Goal: Understand process/instructions

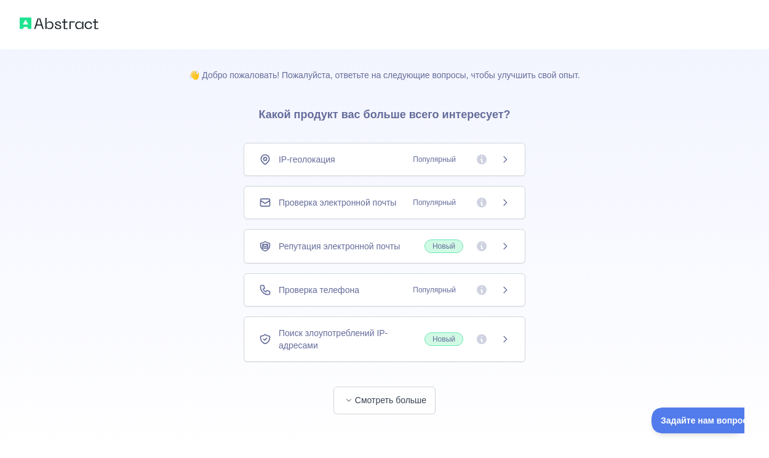
click at [436, 297] on div "Проверка телефона Популярный" at bounding box center [385, 289] width 282 height 33
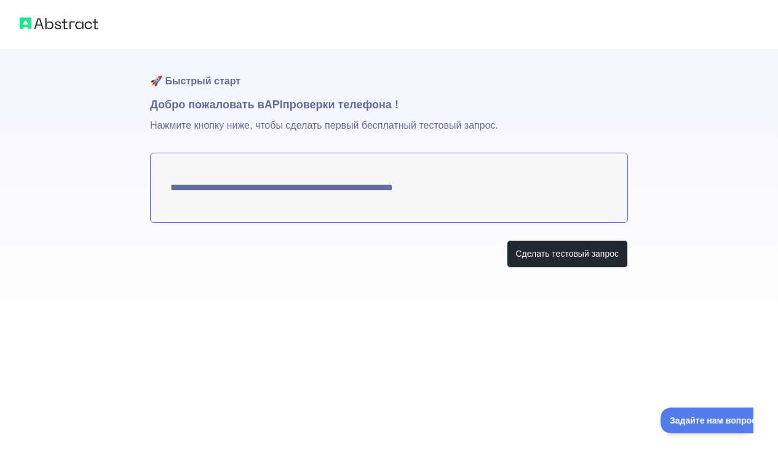
click at [430, 180] on textarea "**********" at bounding box center [389, 188] width 478 height 70
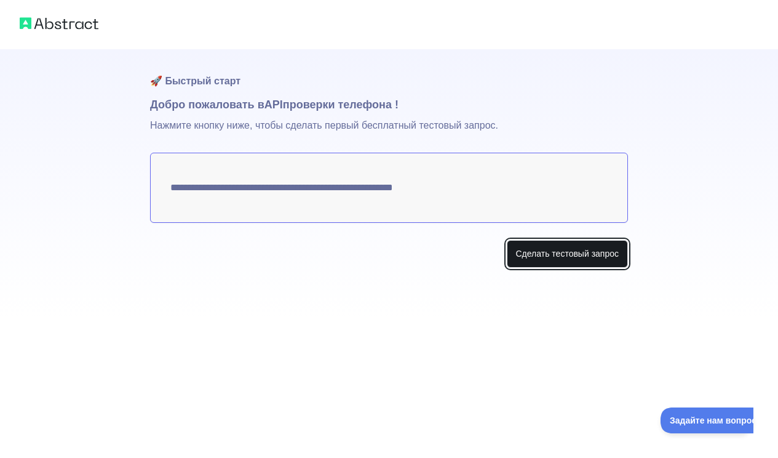
click at [537, 254] on font "Сделать тестовый запрос" at bounding box center [567, 254] width 103 height 10
click at [561, 258] on font "Сделать тестовый запрос" at bounding box center [567, 254] width 103 height 10
